Goal: Transaction & Acquisition: Purchase product/service

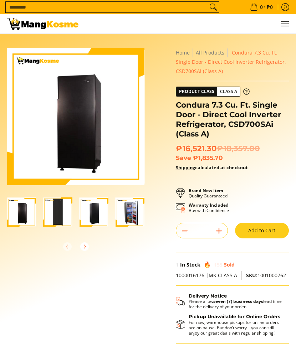
click at [110, 250] on div at bounding box center [75, 247] width 137 height 16
click at [261, 227] on button "Add to Cart" at bounding box center [262, 231] width 54 height 16
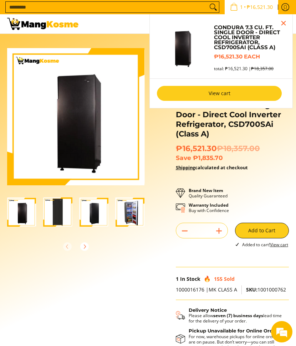
click at [216, 92] on link "View cart" at bounding box center [219, 93] width 125 height 15
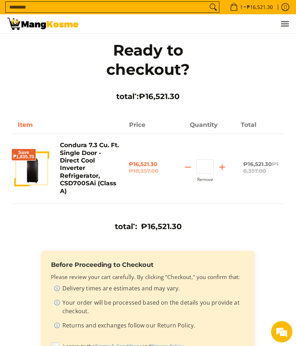
scroll to position [147, 0]
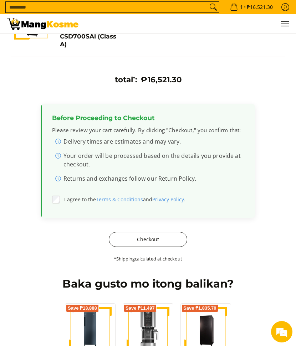
click at [137, 240] on button "Checkout" at bounding box center [148, 239] width 78 height 15
